Goal: Check status

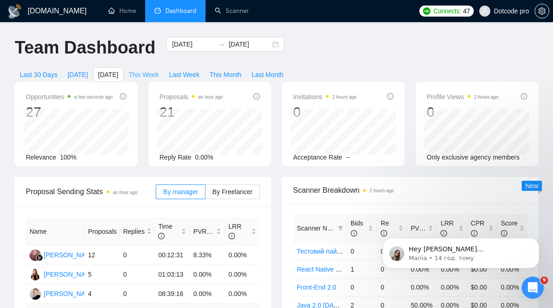
click at [150, 72] on span "This Week" at bounding box center [144, 75] width 30 height 10
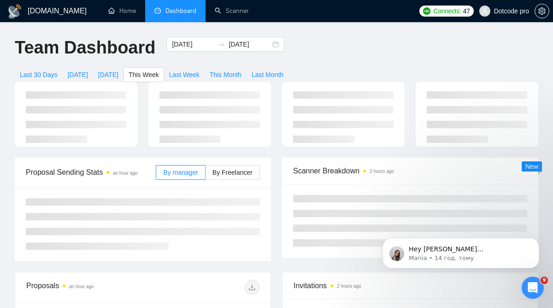
type input "2025-09-01"
type input "2025-09-07"
